Goal: Find specific page/section

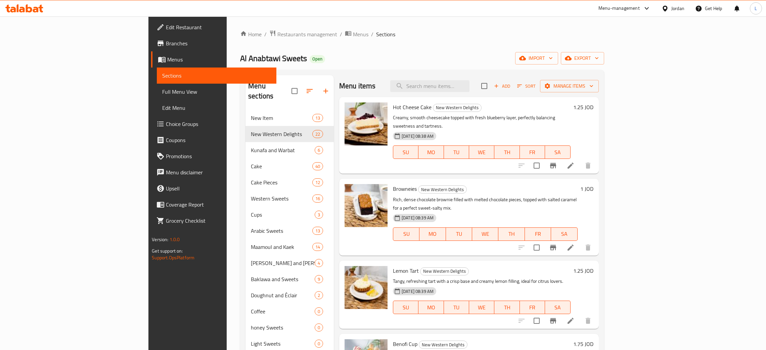
scroll to position [190, 0]
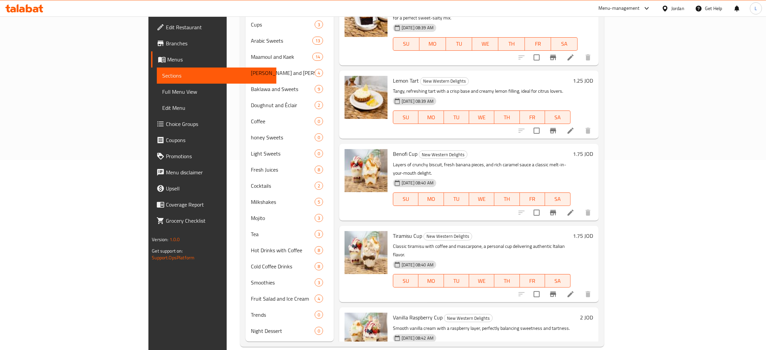
click at [33, 10] on icon at bounding box center [36, 10] width 6 height 6
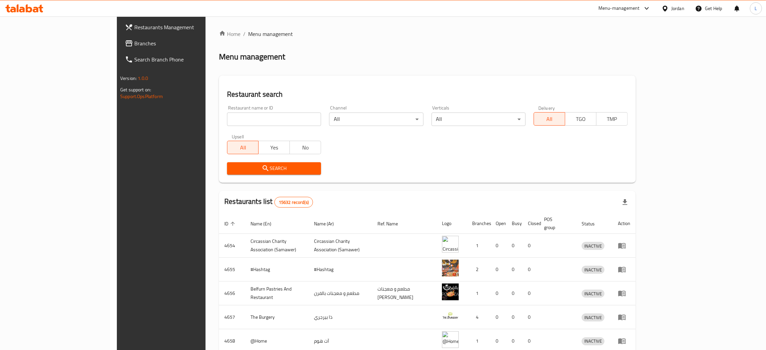
click at [134, 43] on span "Branches" at bounding box center [186, 43] width 105 height 8
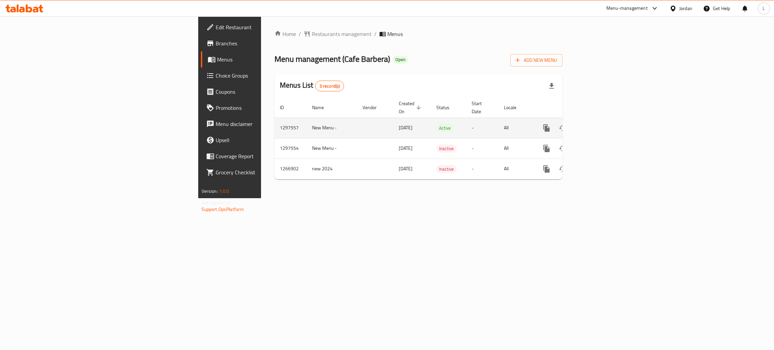
click at [599, 124] on icon "enhanced table" at bounding box center [595, 128] width 8 height 8
